Goal: Transaction & Acquisition: Purchase product/service

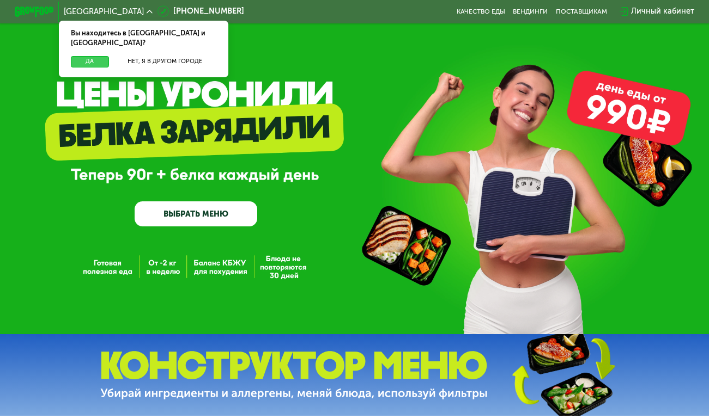
click at [94, 56] on button "Да" at bounding box center [90, 62] width 38 height 12
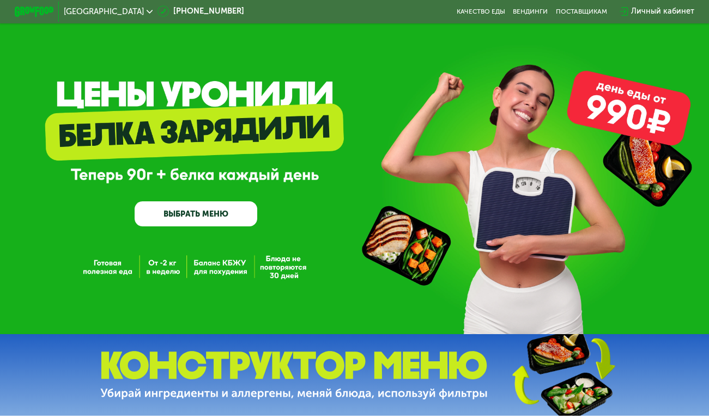
click at [191, 216] on link "ВЫБРАТЬ МЕНЮ" at bounding box center [196, 214] width 123 height 25
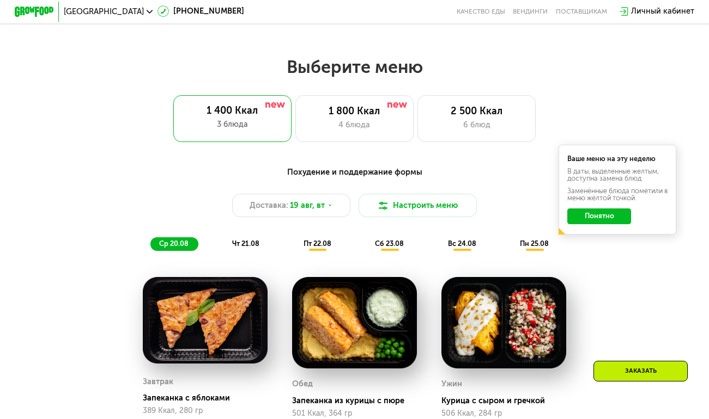
scroll to position [427, 0]
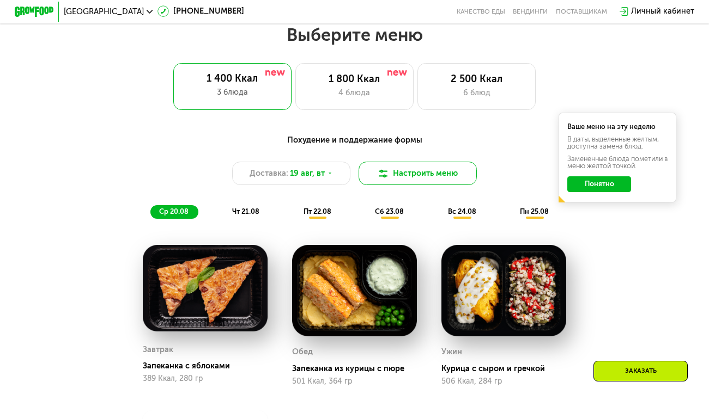
click at [426, 174] on button "Настроить меню" at bounding box center [417, 173] width 118 height 23
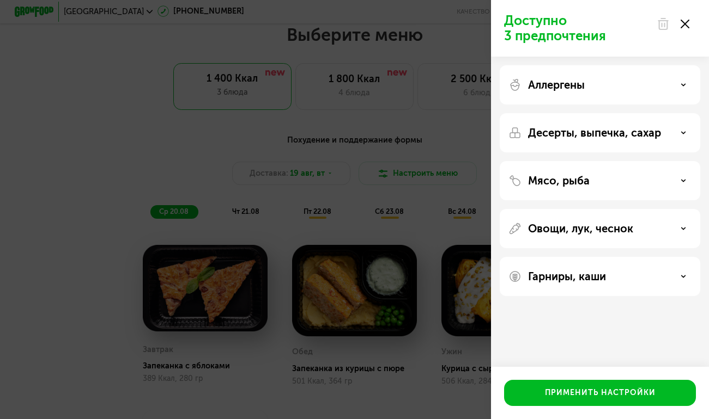
click at [682, 279] on div "Гарниры, каши" at bounding box center [599, 276] width 183 height 13
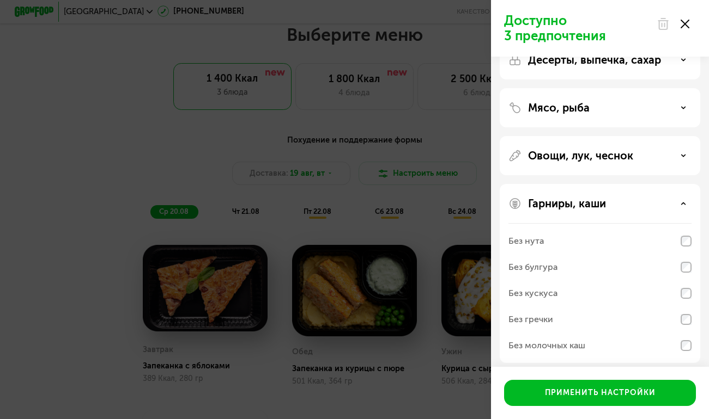
scroll to position [80, 0]
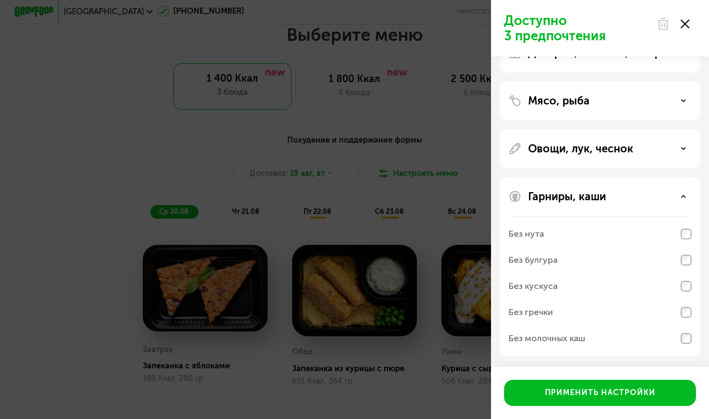
click at [681, 199] on div "Гарниры, каши" at bounding box center [599, 196] width 183 height 13
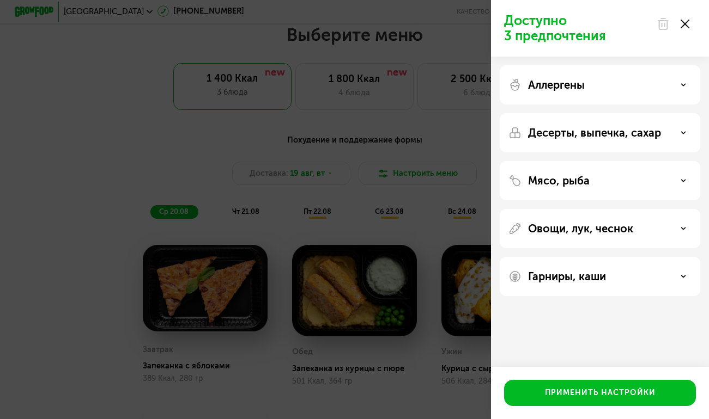
scroll to position [0, 0]
click at [684, 133] on icon at bounding box center [682, 132] width 5 height 5
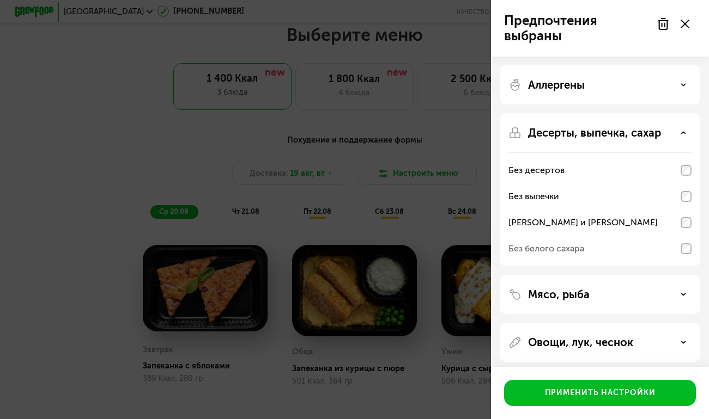
click at [684, 135] on icon at bounding box center [682, 132] width 5 height 5
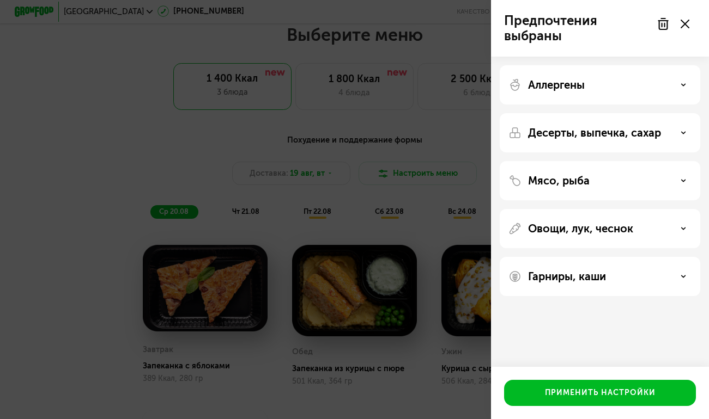
click at [682, 82] on icon at bounding box center [682, 84] width 5 height 5
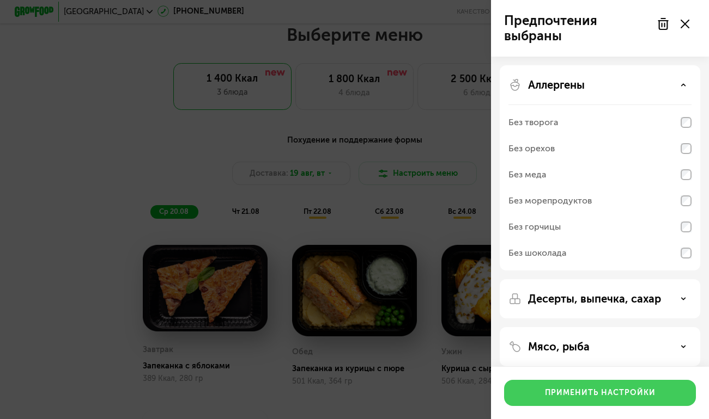
click at [620, 389] on div "Применить настройки" at bounding box center [600, 393] width 111 height 11
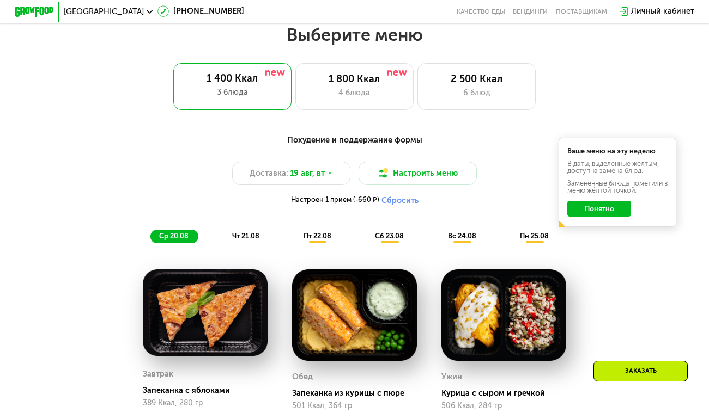
click at [605, 210] on button "Понятно" at bounding box center [599, 209] width 64 height 16
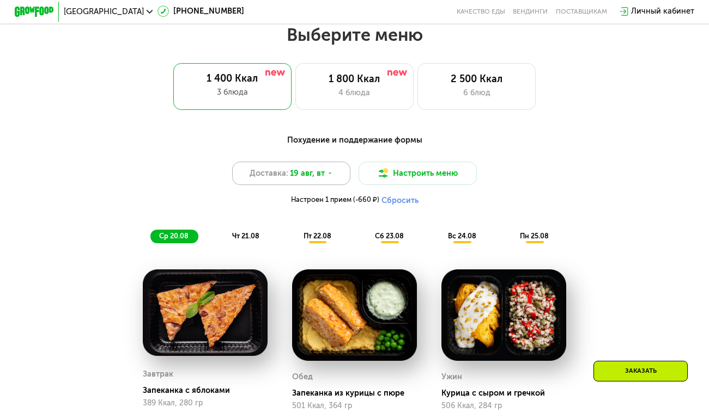
click at [329, 174] on icon at bounding box center [330, 173] width 6 height 6
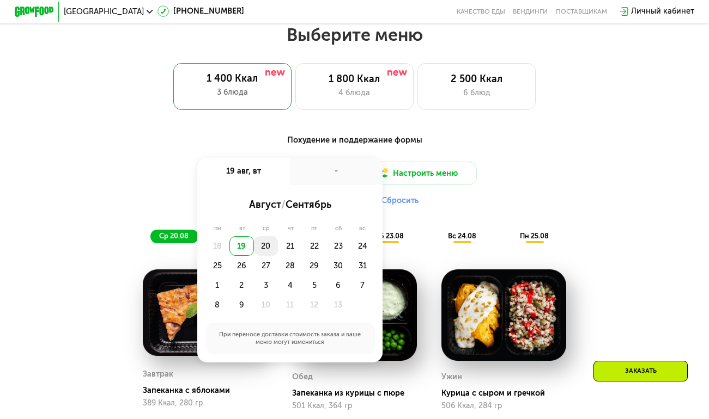
click at [278, 243] on div "20" at bounding box center [290, 246] width 24 height 20
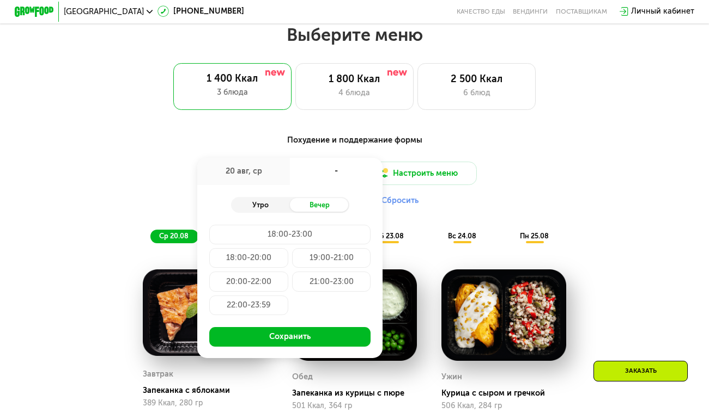
click at [270, 204] on div "Утро" at bounding box center [260, 205] width 59 height 14
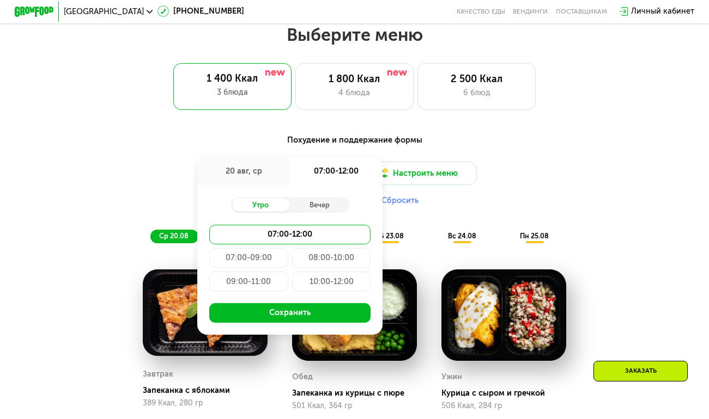
click at [264, 171] on div "20 авг, ср" at bounding box center [243, 172] width 93 height 28
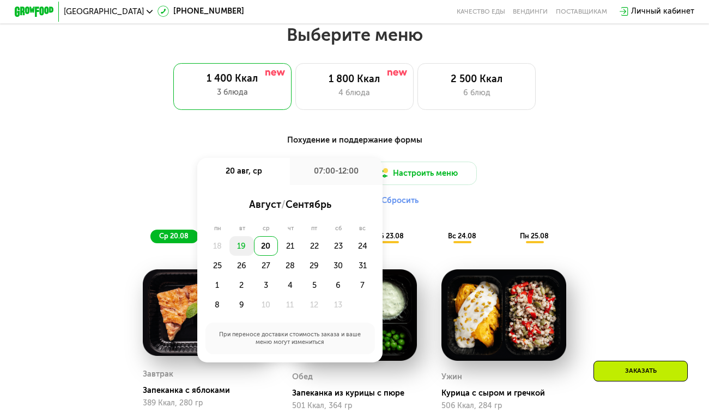
click at [240, 246] on div "19" at bounding box center [241, 246] width 24 height 20
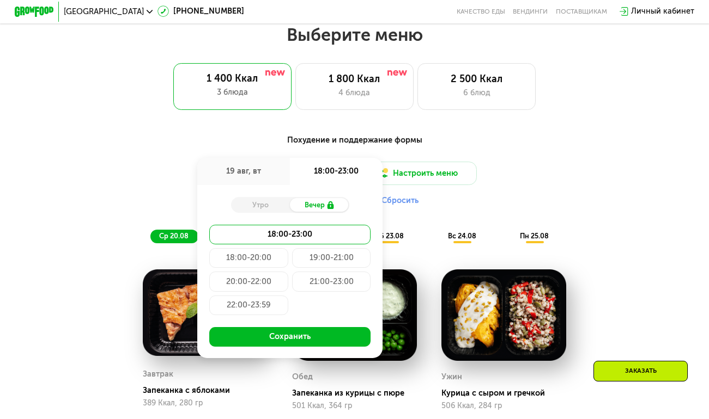
click at [319, 202] on div "Вечер" at bounding box center [319, 205] width 59 height 14
click at [288, 296] on div "21:00-23:00" at bounding box center [248, 306] width 79 height 20
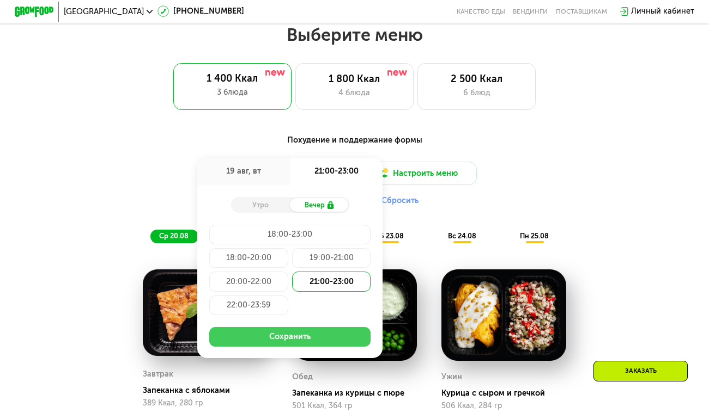
click at [300, 335] on button "Сохранить" at bounding box center [289, 337] width 161 height 20
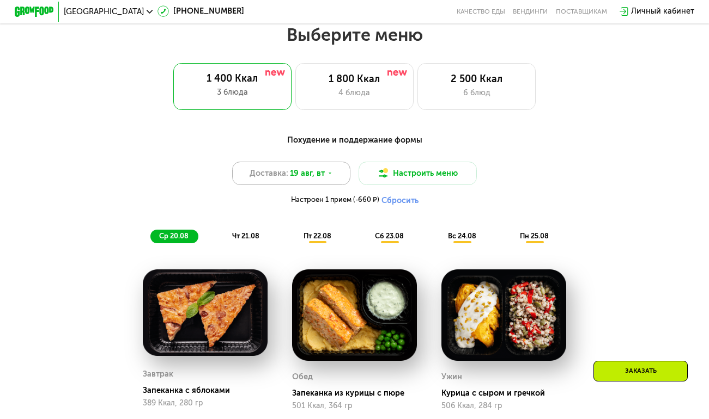
click at [328, 174] on icon at bounding box center [330, 173] width 6 height 6
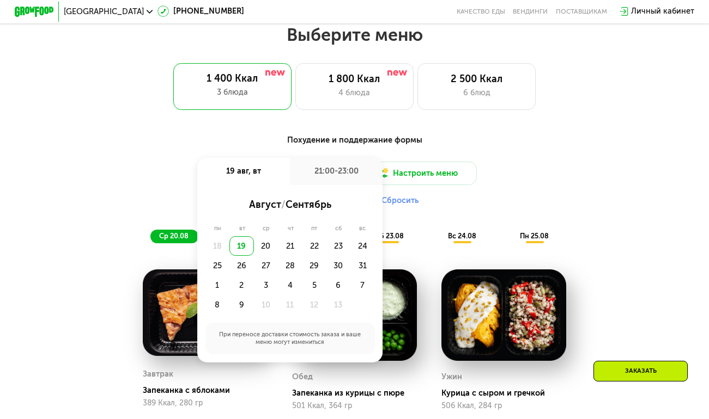
click at [241, 245] on div "19" at bounding box center [241, 246] width 24 height 20
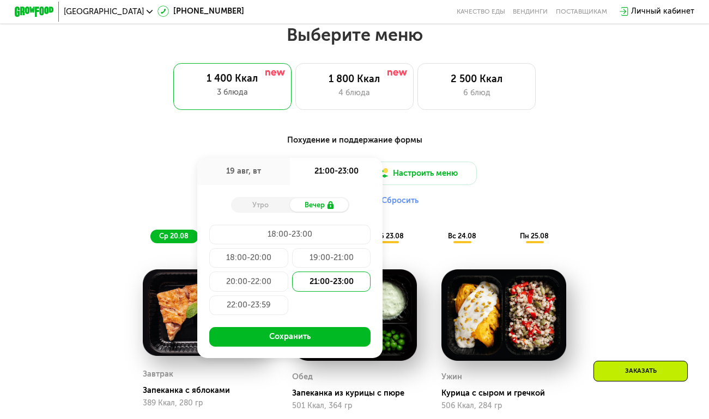
click at [248, 303] on div "22:00-23:59" at bounding box center [248, 306] width 79 height 20
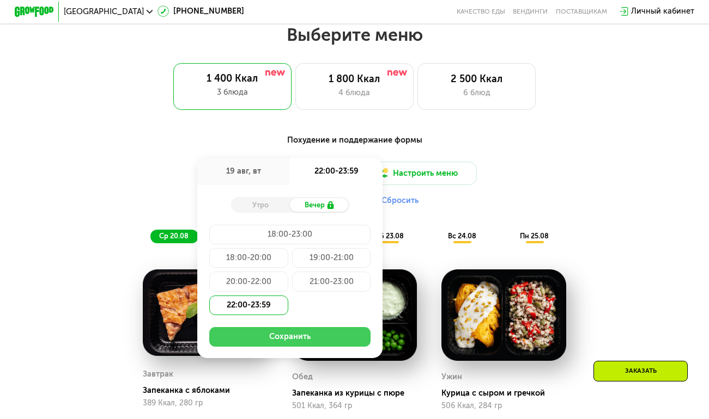
click at [291, 336] on button "Сохранить" at bounding box center [289, 337] width 161 height 20
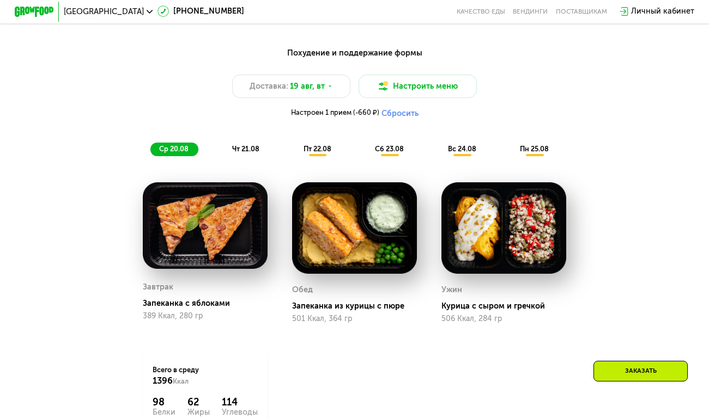
scroll to position [516, 0]
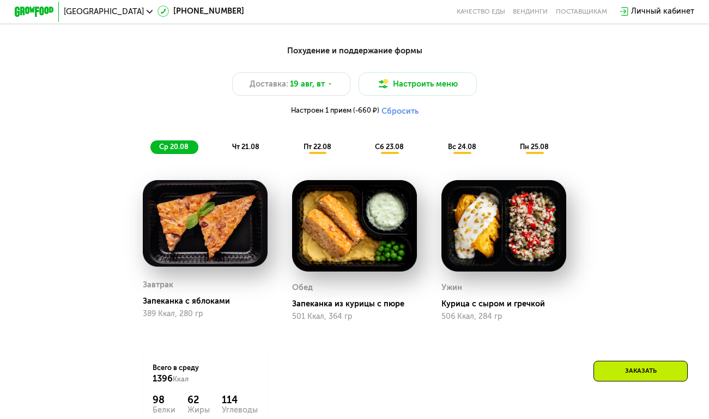
click at [191, 309] on div "Завтрак Запеканка с яблоками 389 Ккал, 280 гр" at bounding box center [205, 298] width 125 height 46
click at [221, 215] on img at bounding box center [205, 223] width 125 height 87
drag, startPoint x: 221, startPoint y: 215, endPoint x: 221, endPoint y: 251, distance: 35.9
click at [221, 251] on img at bounding box center [205, 223] width 125 height 87
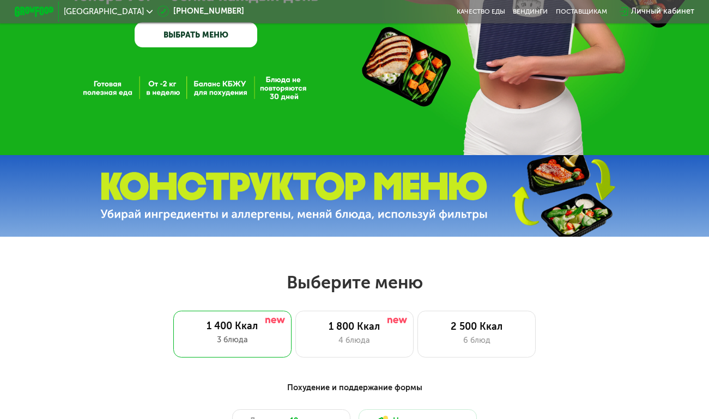
scroll to position [0, 0]
